Goal: Find contact information: Find contact information

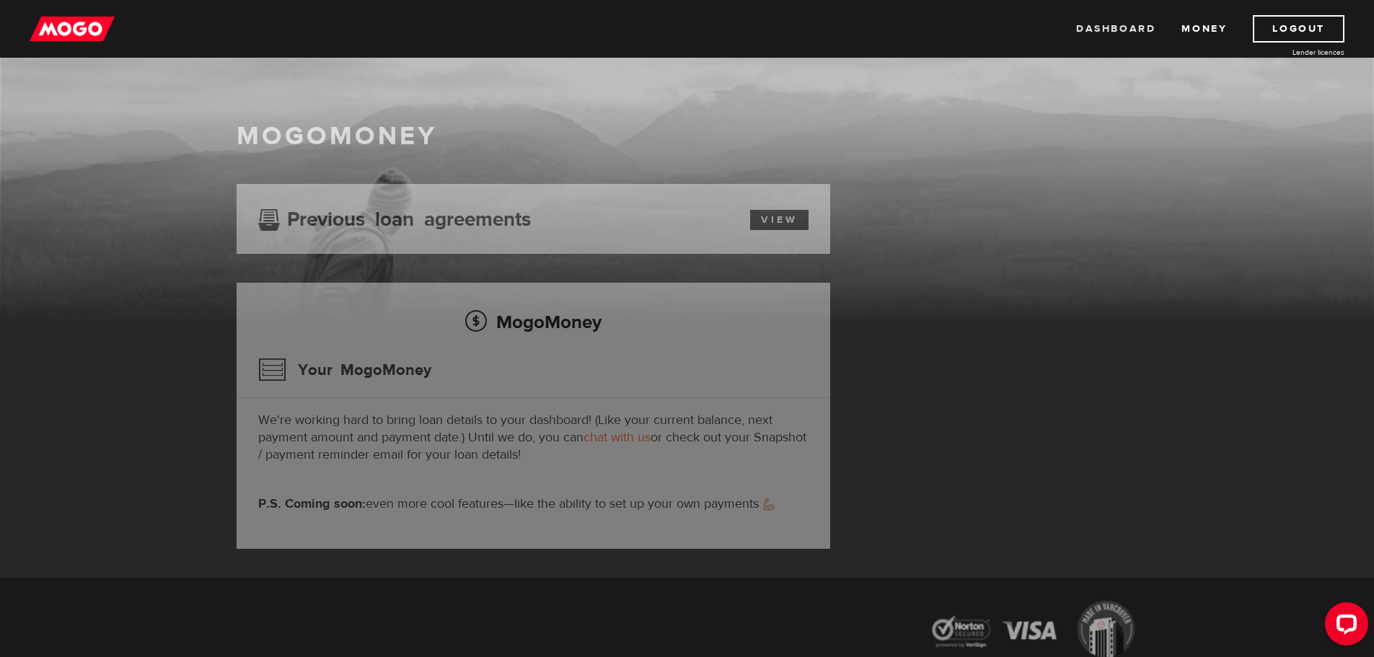
click at [1108, 23] on link "Dashboard" at bounding box center [1115, 28] width 79 height 27
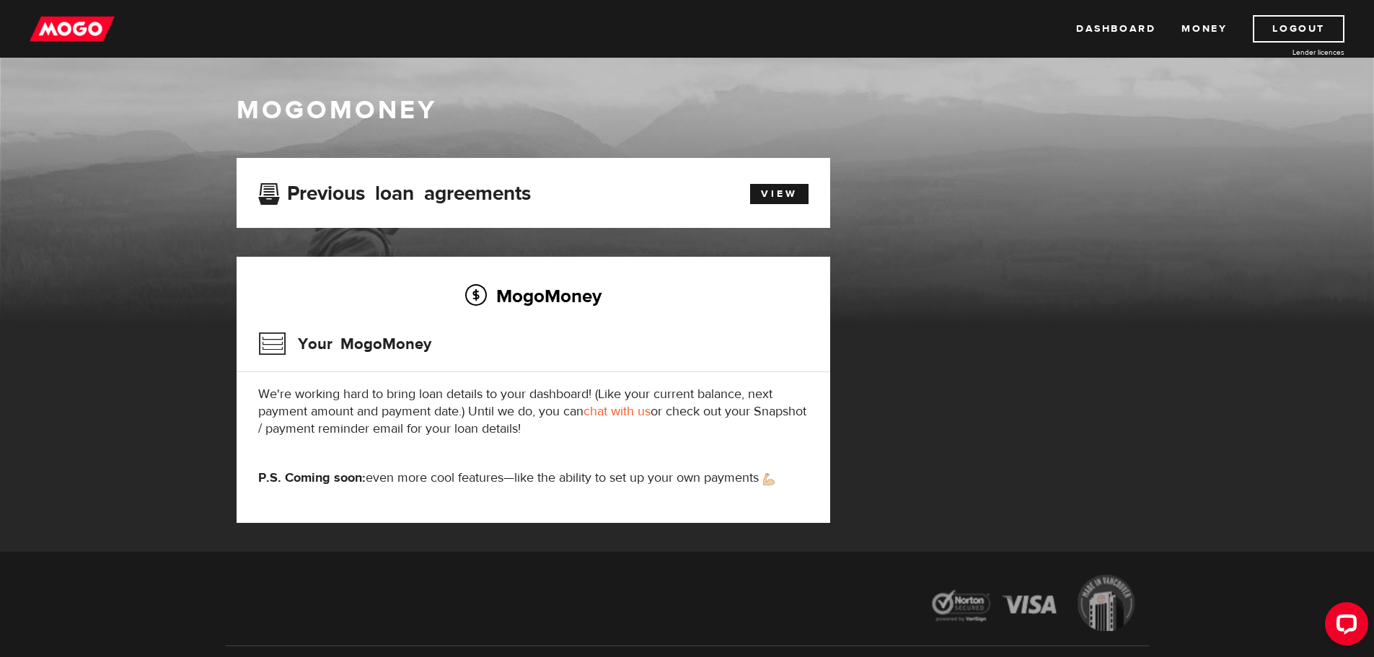
click at [618, 413] on link "chat with us" at bounding box center [617, 411] width 67 height 17
click at [1283, 22] on link "Logout" at bounding box center [1299, 28] width 92 height 27
